Goal: Task Accomplishment & Management: Manage account settings

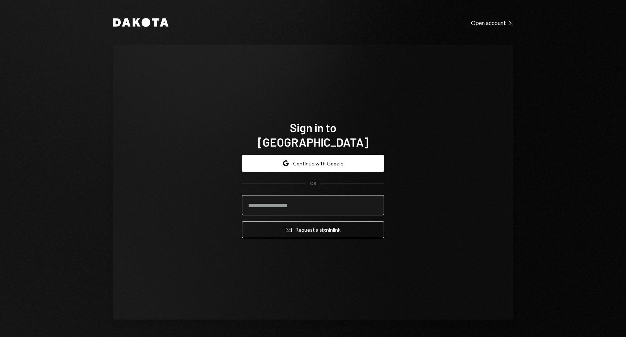
click at [284, 203] on input "email" at bounding box center [313, 205] width 142 height 20
type input "**********"
click at [242, 221] on button "Email Request a sign in link" at bounding box center [313, 229] width 142 height 17
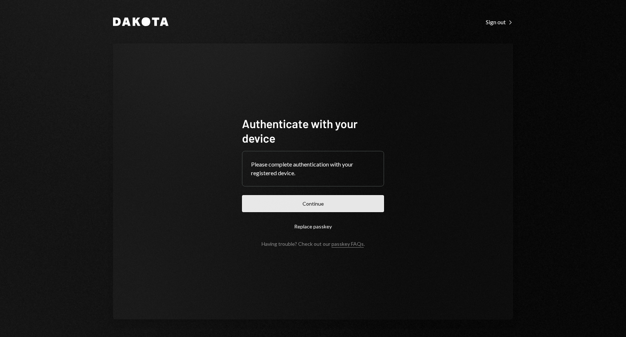
click at [344, 195] on button "Continue" at bounding box center [313, 203] width 142 height 17
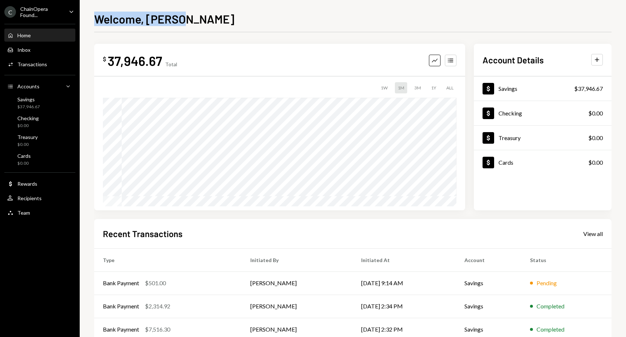
drag, startPoint x: 96, startPoint y: 20, endPoint x: 198, endPoint y: 26, distance: 102.4
click at [197, 26] on div "Welcome, [PERSON_NAME]" at bounding box center [352, 18] width 517 height 16
click at [198, 26] on div "Welcome, Yvonne $ 37,946.67 Total Graph Accounts 1W 1M 3M 1Y ALL Account Detail…" at bounding box center [352, 173] width 517 height 327
drag, startPoint x: 205, startPoint y: 26, endPoint x: 135, endPoint y: 19, distance: 70.7
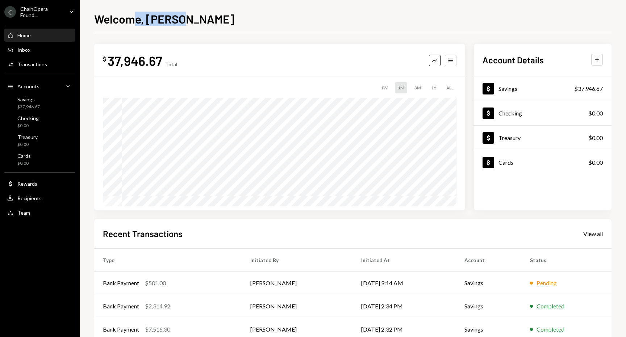
click at [135, 19] on div "Welcome, Yvonne $ 37,946.67 Total Graph Accounts 1W 1M 3M 1Y ALL Account Detail…" at bounding box center [352, 173] width 517 height 327
click at [135, 19] on h1 "Welcome, [PERSON_NAME]" at bounding box center [164, 19] width 140 height 14
click at [237, 16] on div "Welcome, [PERSON_NAME]" at bounding box center [352, 18] width 517 height 16
click at [50, 16] on div "ChainOpera Found..." at bounding box center [41, 12] width 43 height 12
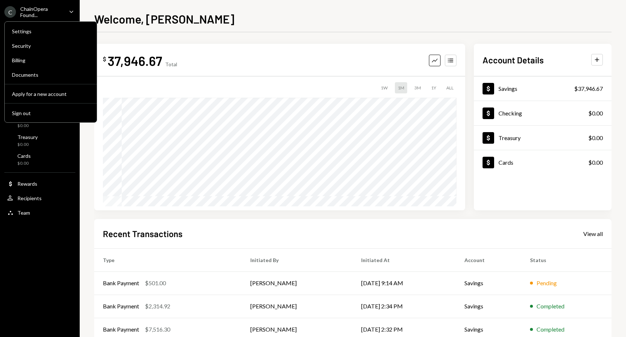
click at [72, 12] on icon "Main" at bounding box center [72, 12] width 4 height 2
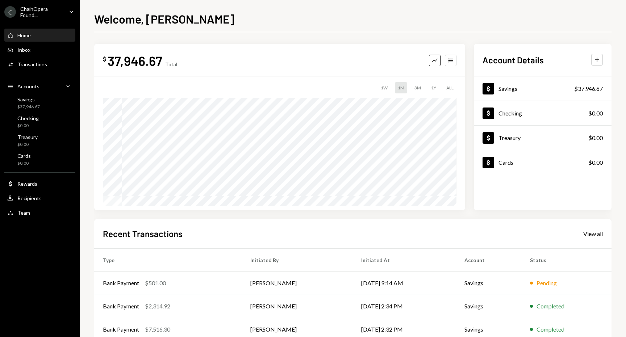
click at [26, 11] on div "ChainOpera Found..." at bounding box center [41, 12] width 43 height 12
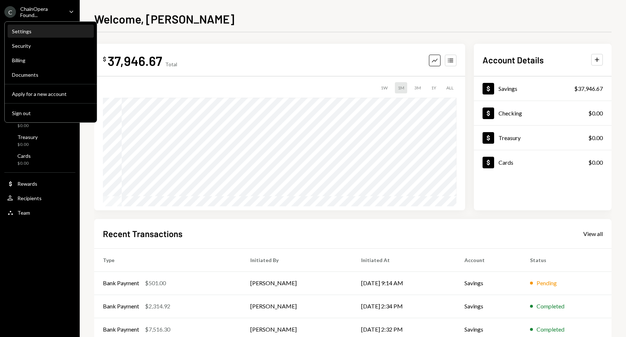
click at [24, 30] on div "Settings" at bounding box center [51, 31] width 78 height 6
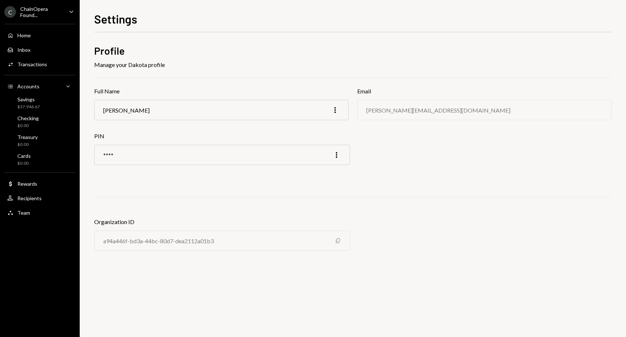
click at [338, 241] on icon "Copy" at bounding box center [338, 241] width 6 height 6
click at [355, 196] on div "Profile Manage your Dakota profile Full Name Yvonne Li More Email yvonne@chaino…" at bounding box center [352, 153] width 517 height 219
click at [35, 49] on div "Inbox Inbox" at bounding box center [39, 50] width 65 height 7
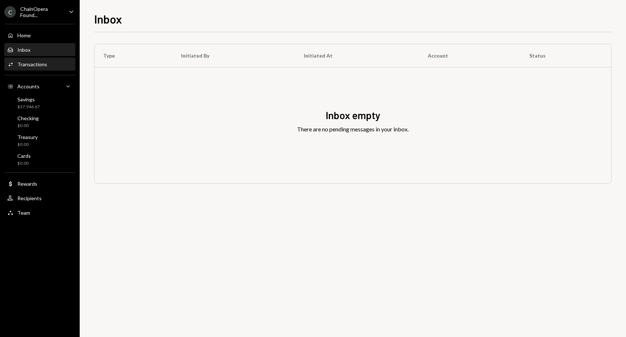
click at [39, 67] on div "Transactions" at bounding box center [32, 64] width 30 height 6
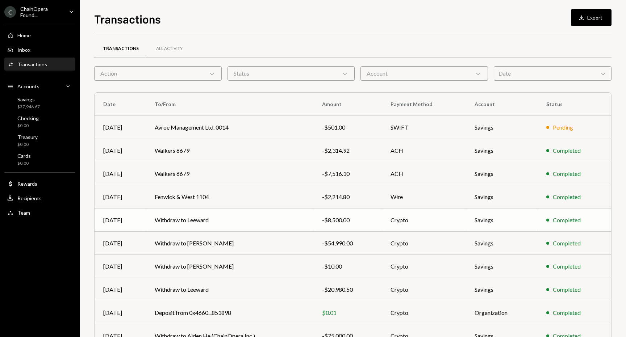
drag, startPoint x: 255, startPoint y: 221, endPoint x: 359, endPoint y: 226, distance: 104.5
click at [359, 226] on tr "Aug 15 Withdraw to Leeward -$8,500.00 Crypto Savings Completed" at bounding box center [353, 220] width 517 height 23
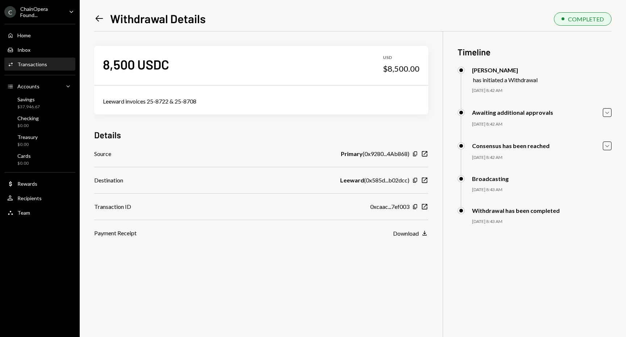
click at [99, 18] on icon at bounding box center [100, 19] width 8 height 6
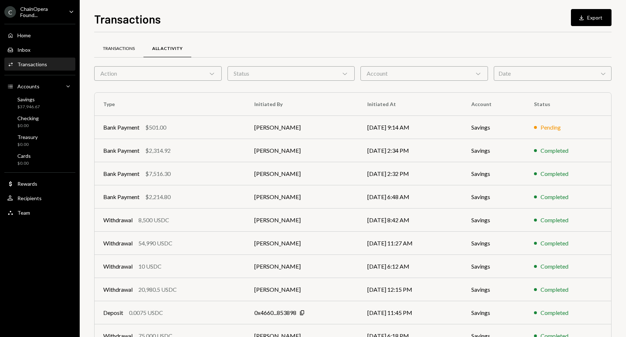
click at [126, 47] on div "Transactions" at bounding box center [119, 49] width 32 height 6
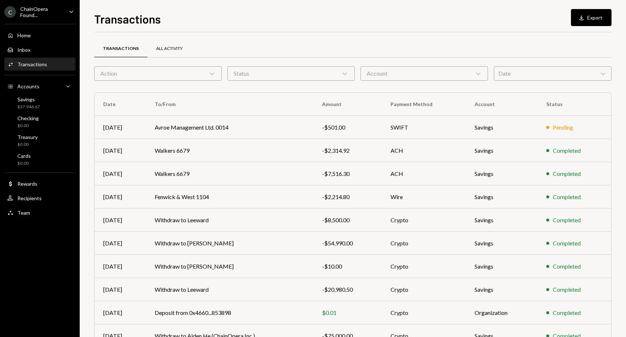
click at [169, 47] on div "All Activity" at bounding box center [169, 49] width 26 height 6
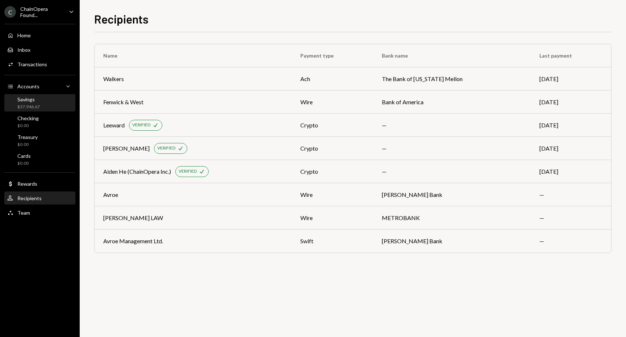
click at [46, 105] on div "Savings $37,946.67" at bounding box center [39, 103] width 65 height 14
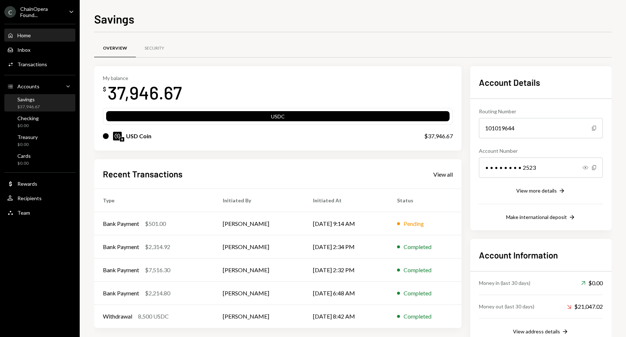
click at [41, 36] on div "Home Home" at bounding box center [39, 35] width 65 height 7
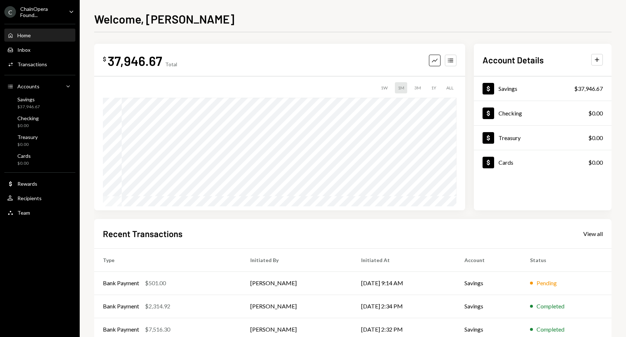
click at [243, 25] on div "Welcome, [PERSON_NAME]" at bounding box center [352, 18] width 517 height 16
